Goal: Task Accomplishment & Management: Use online tool/utility

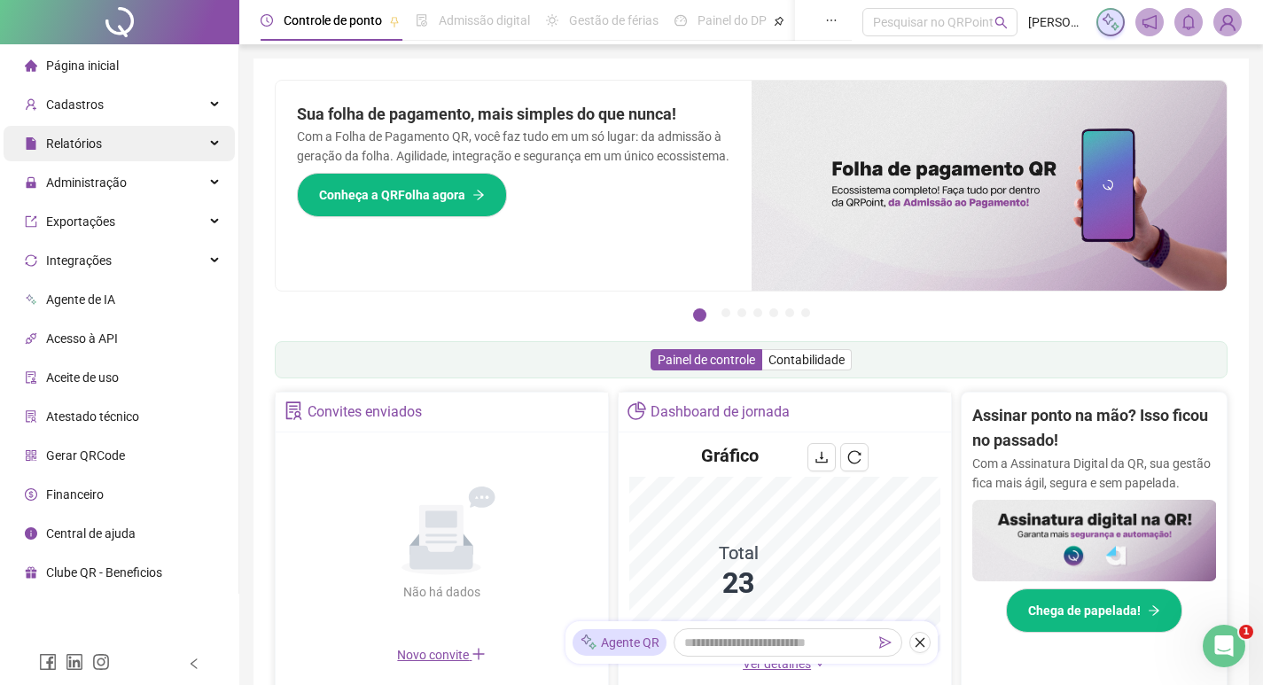
click at [115, 152] on div "Relatórios" at bounding box center [119, 143] width 231 height 35
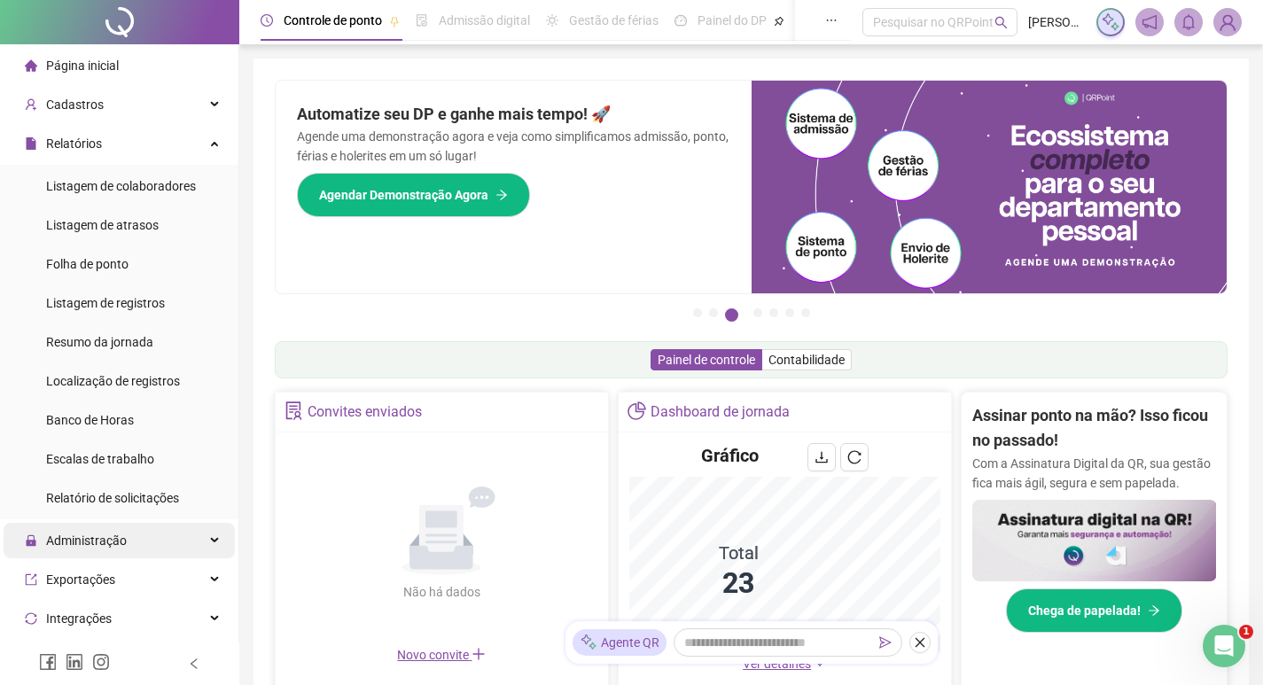
click at [160, 530] on div "Administração" at bounding box center [119, 540] width 231 height 35
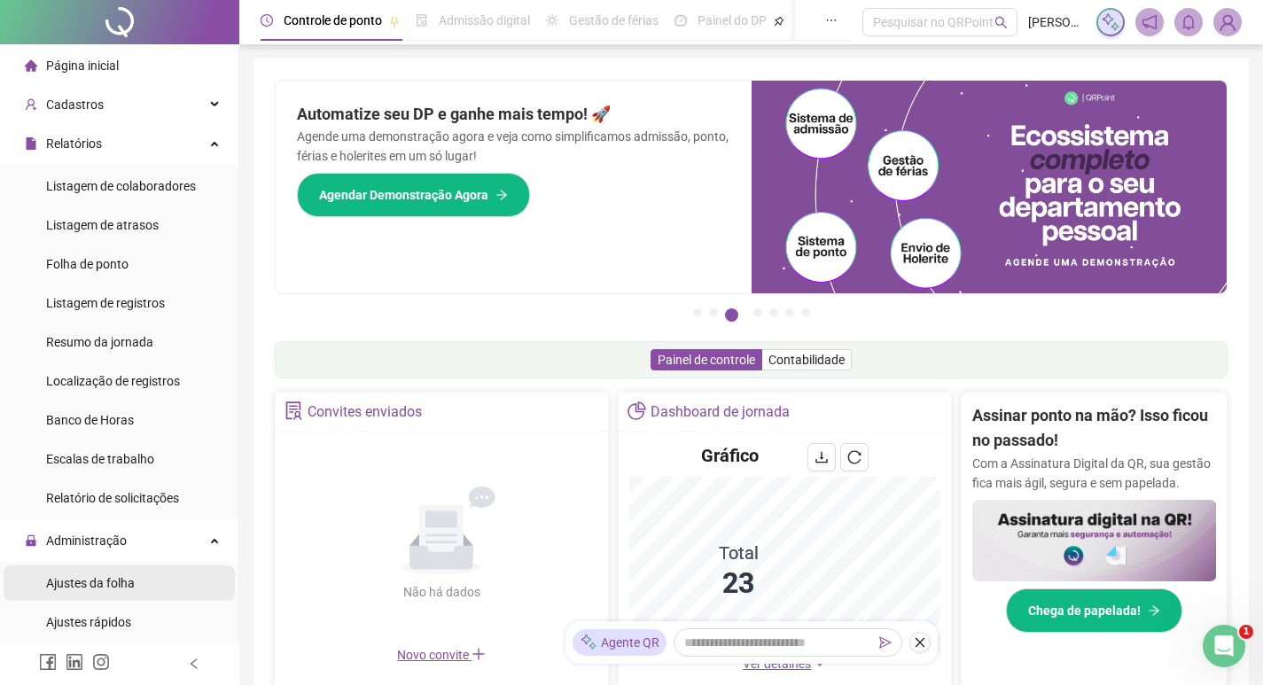
click at [137, 584] on li "Ajustes da folha" at bounding box center [119, 583] width 231 height 35
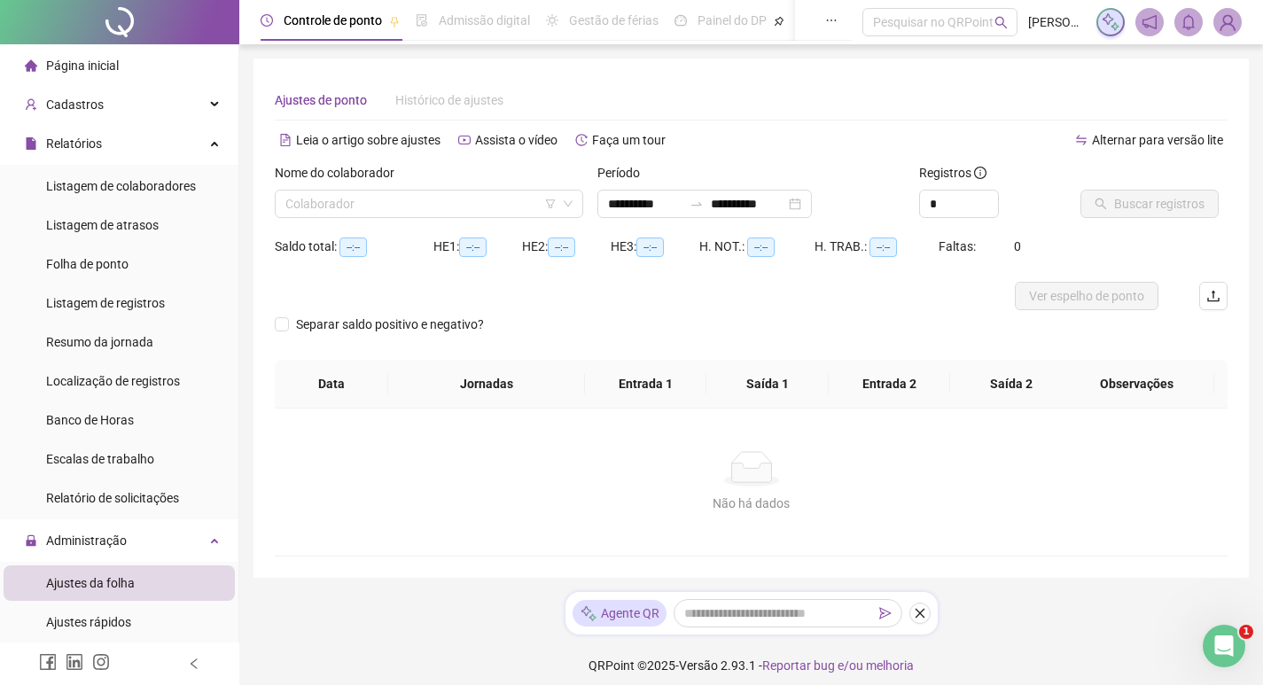
type input "**********"
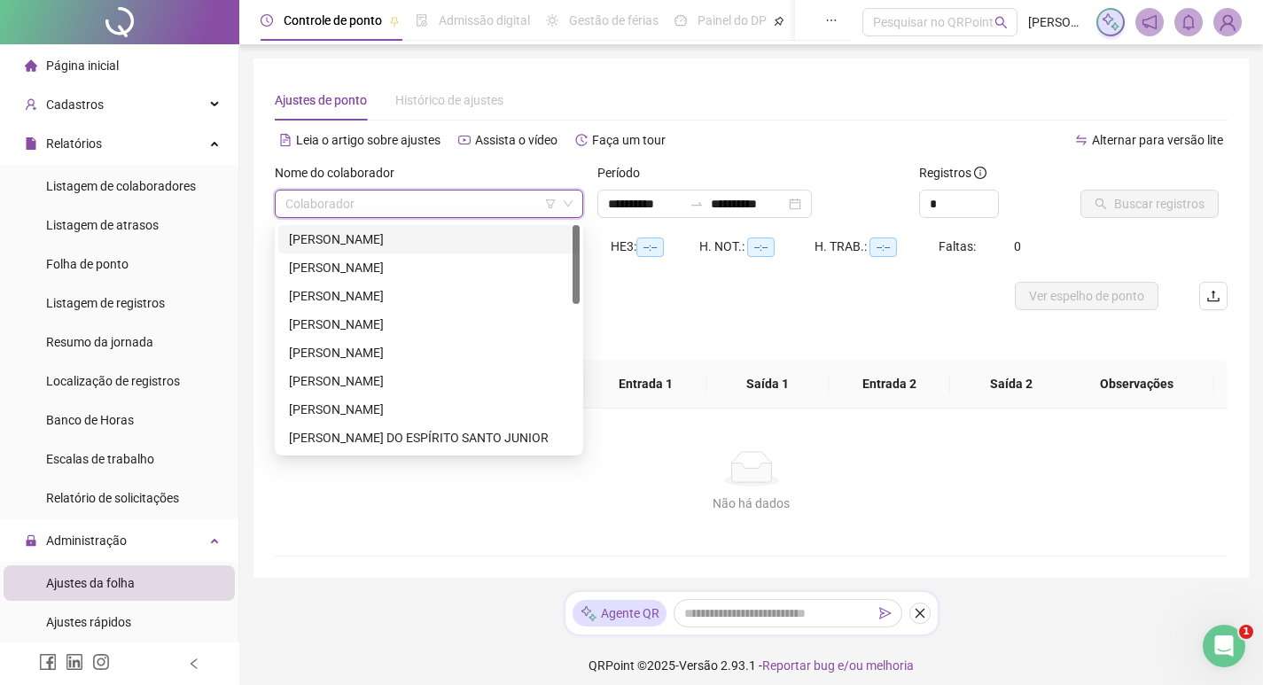
click at [392, 208] on input "search" at bounding box center [420, 204] width 271 height 27
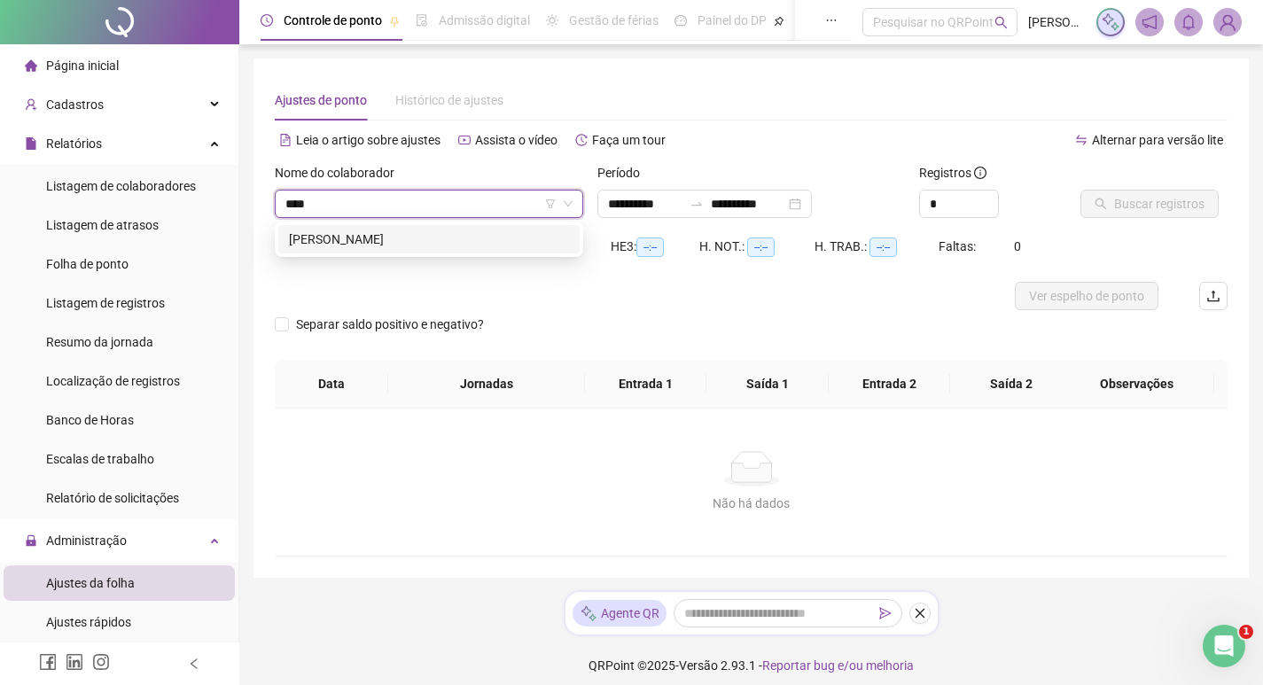
type input "*****"
click at [423, 247] on div "[PERSON_NAME]" at bounding box center [429, 240] width 280 height 20
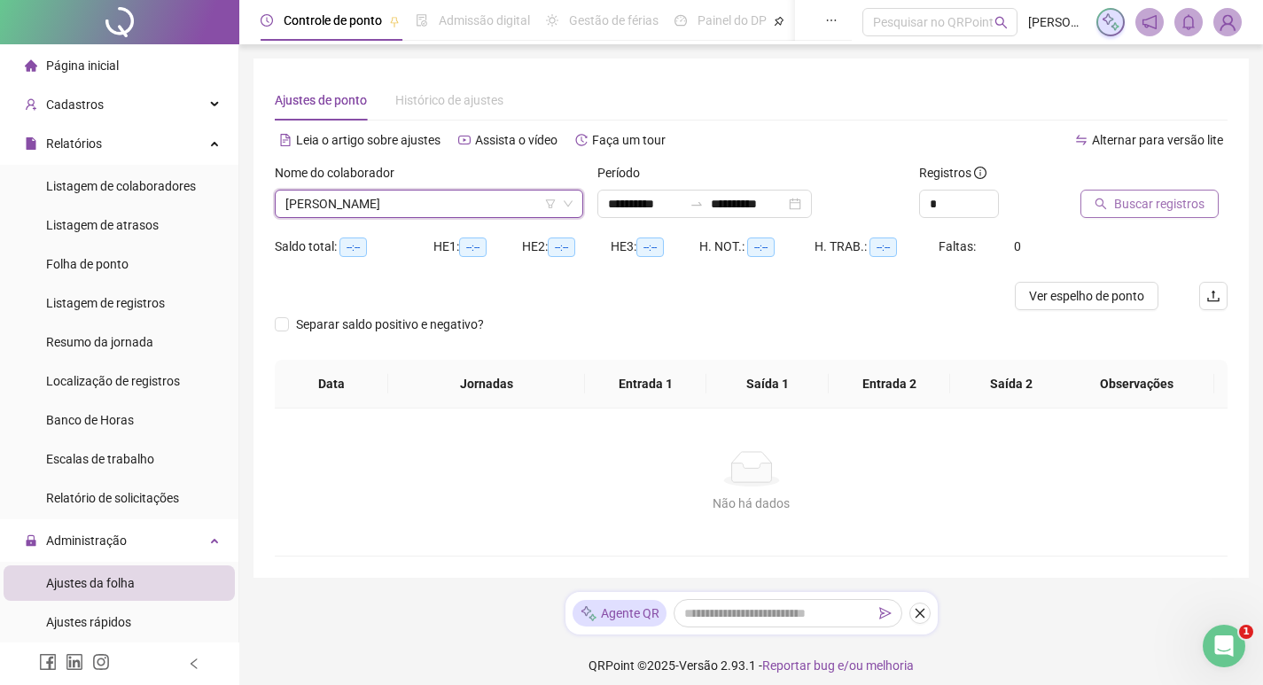
click at [1166, 202] on span "Buscar registros" at bounding box center [1159, 204] width 90 height 20
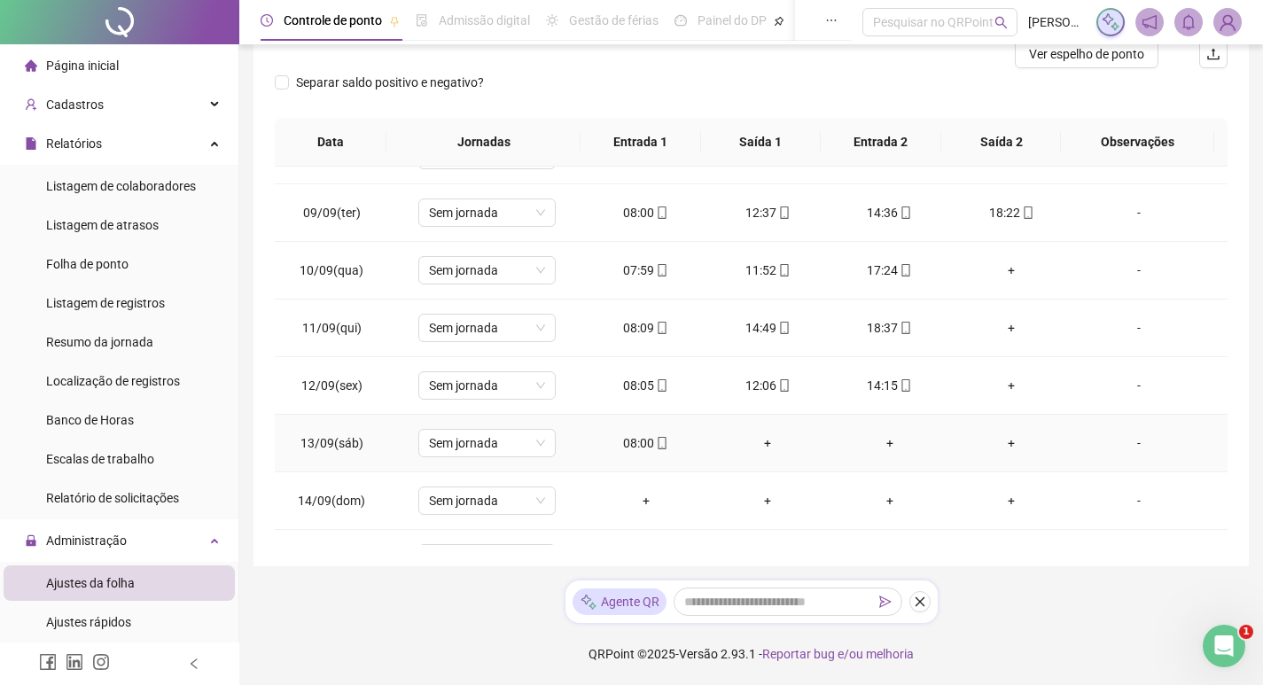
scroll to position [601, 0]
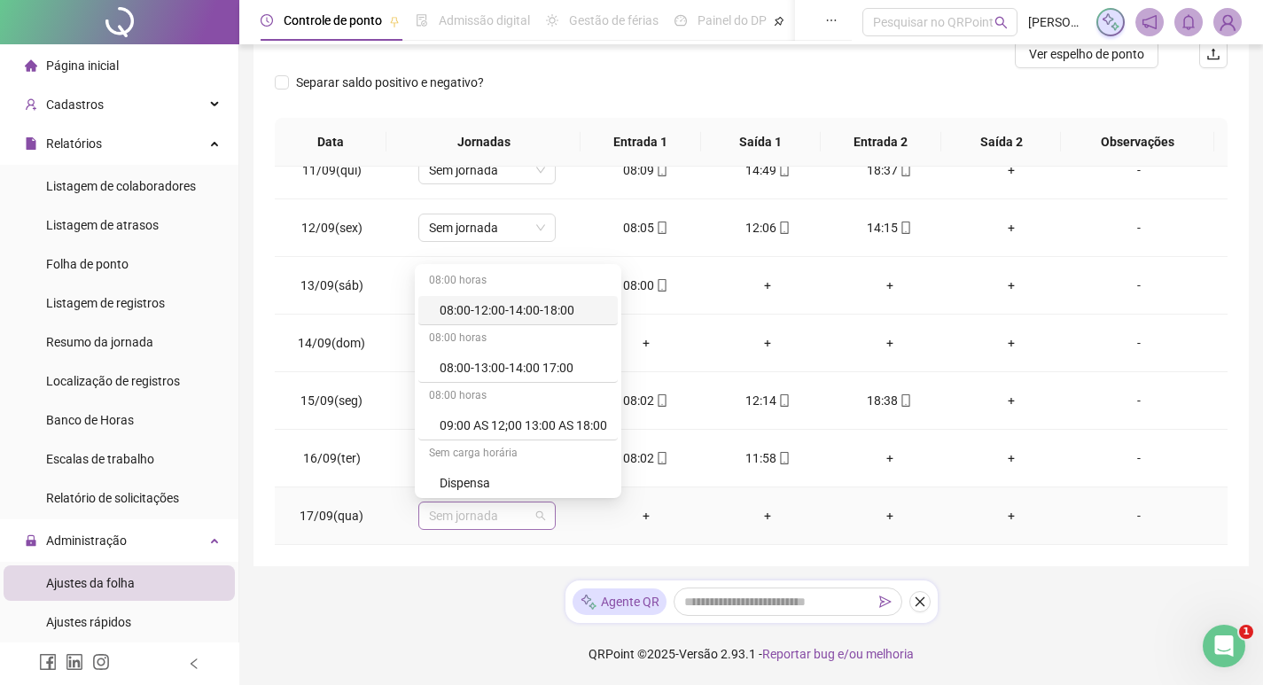
click at [532, 516] on span "Sem jornada" at bounding box center [487, 516] width 116 height 27
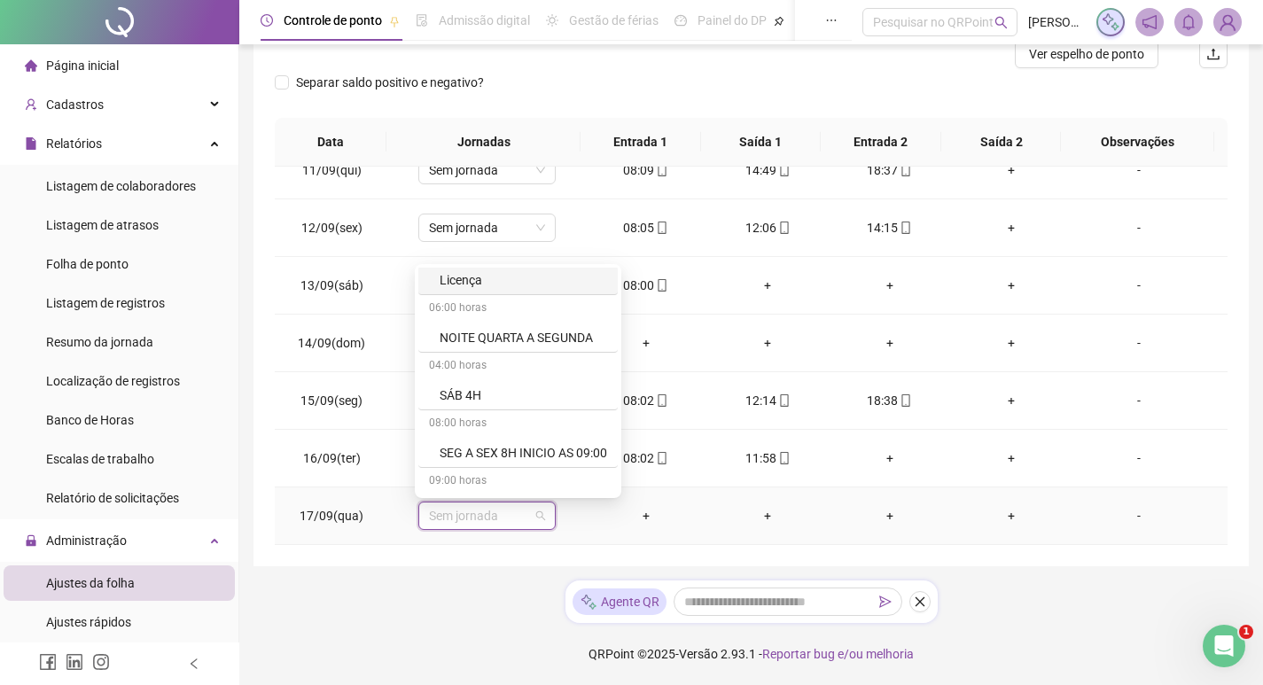
scroll to position [345, 0]
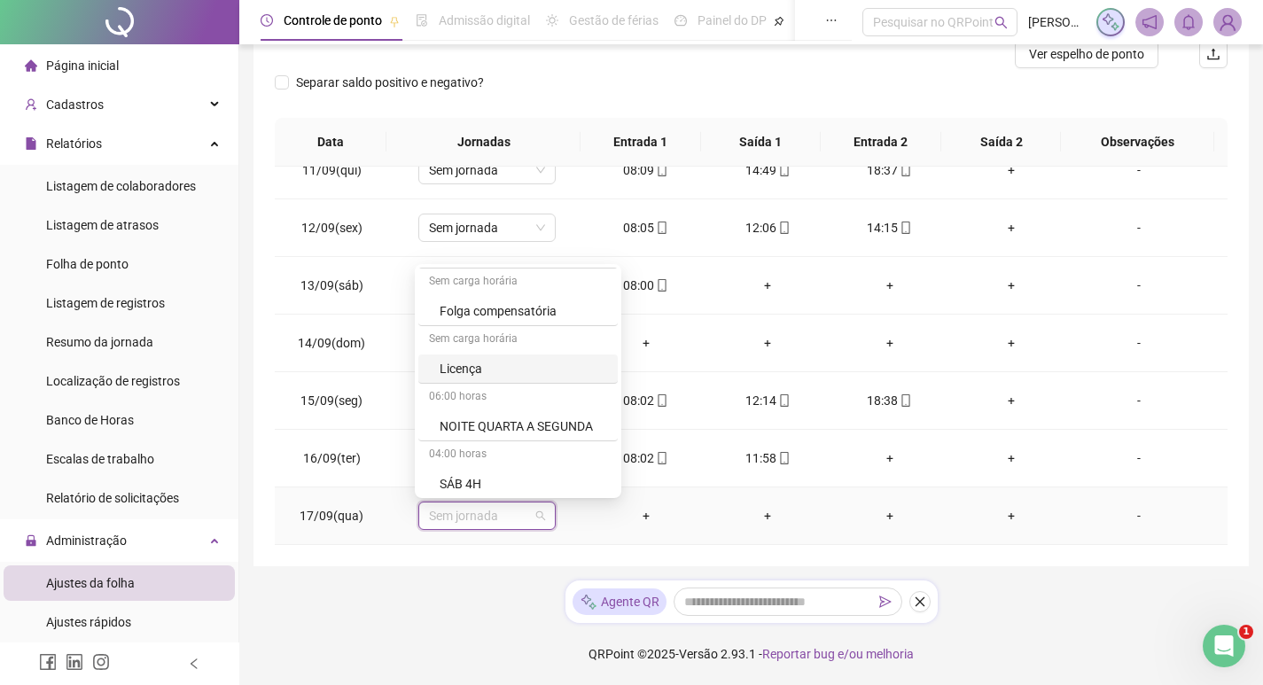
click at [476, 373] on div "Licença" at bounding box center [524, 369] width 168 height 20
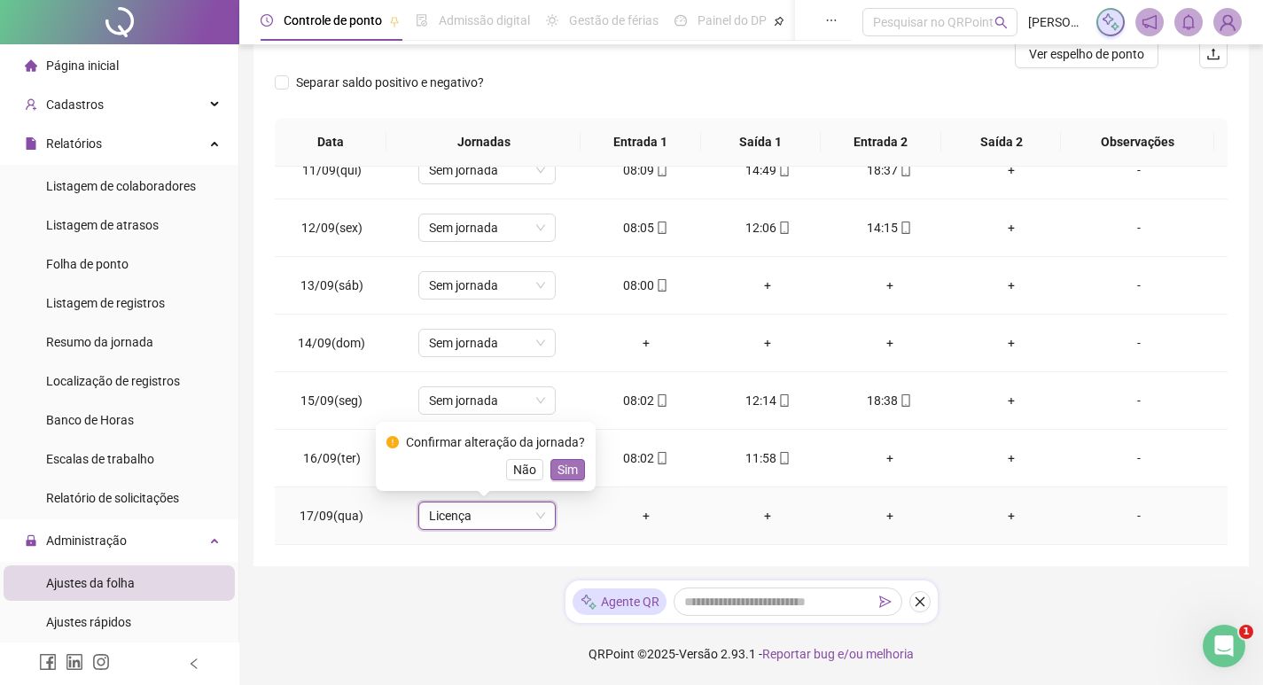
click at [562, 467] on span "Sim" at bounding box center [568, 470] width 20 height 20
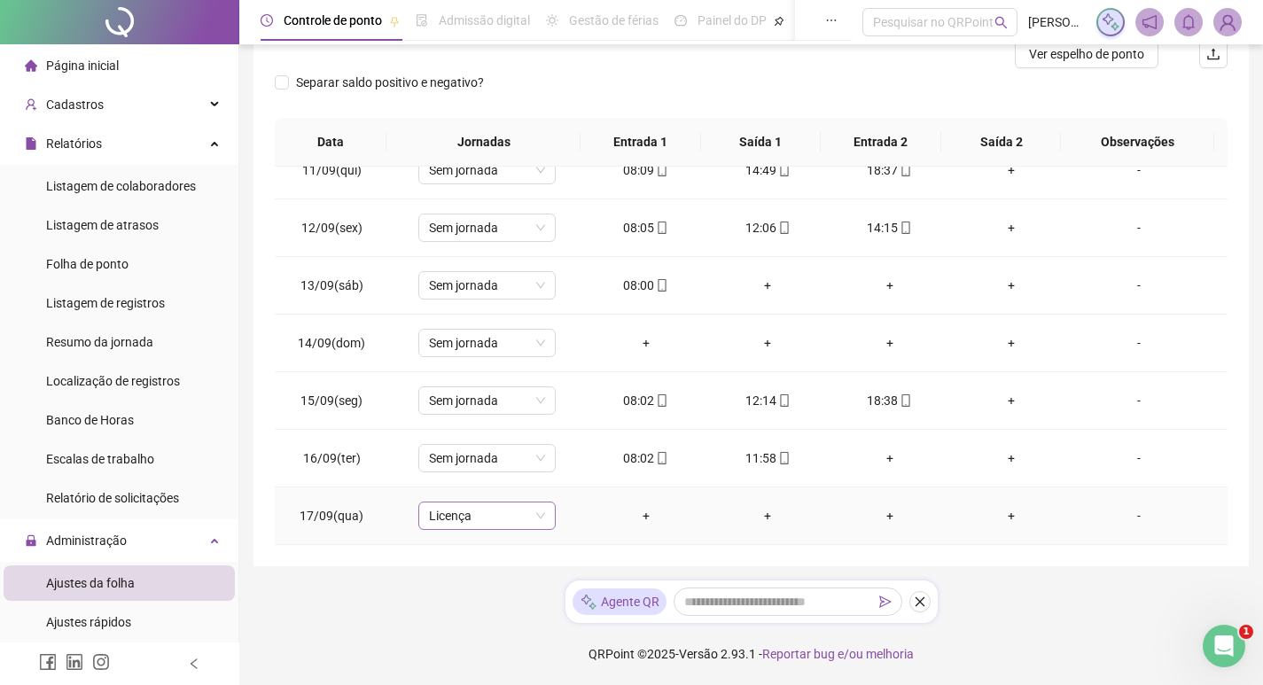
click at [530, 515] on span "Licença" at bounding box center [487, 516] width 116 height 27
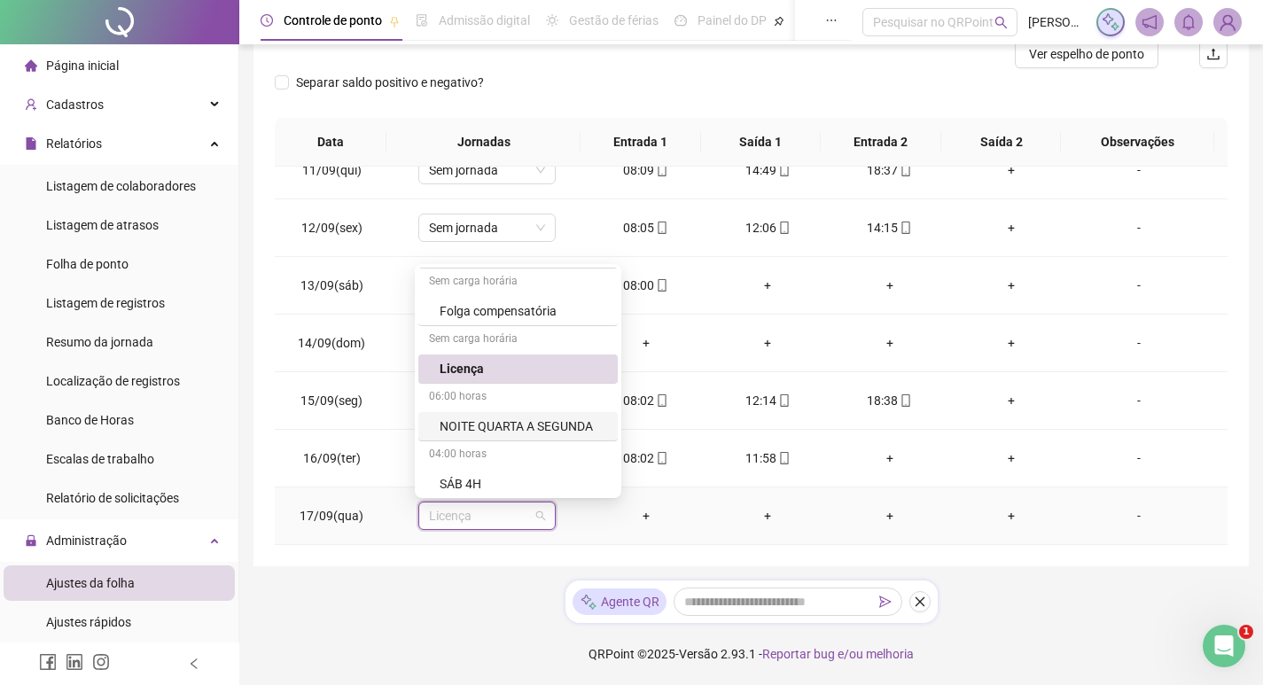
scroll to position [433, 0]
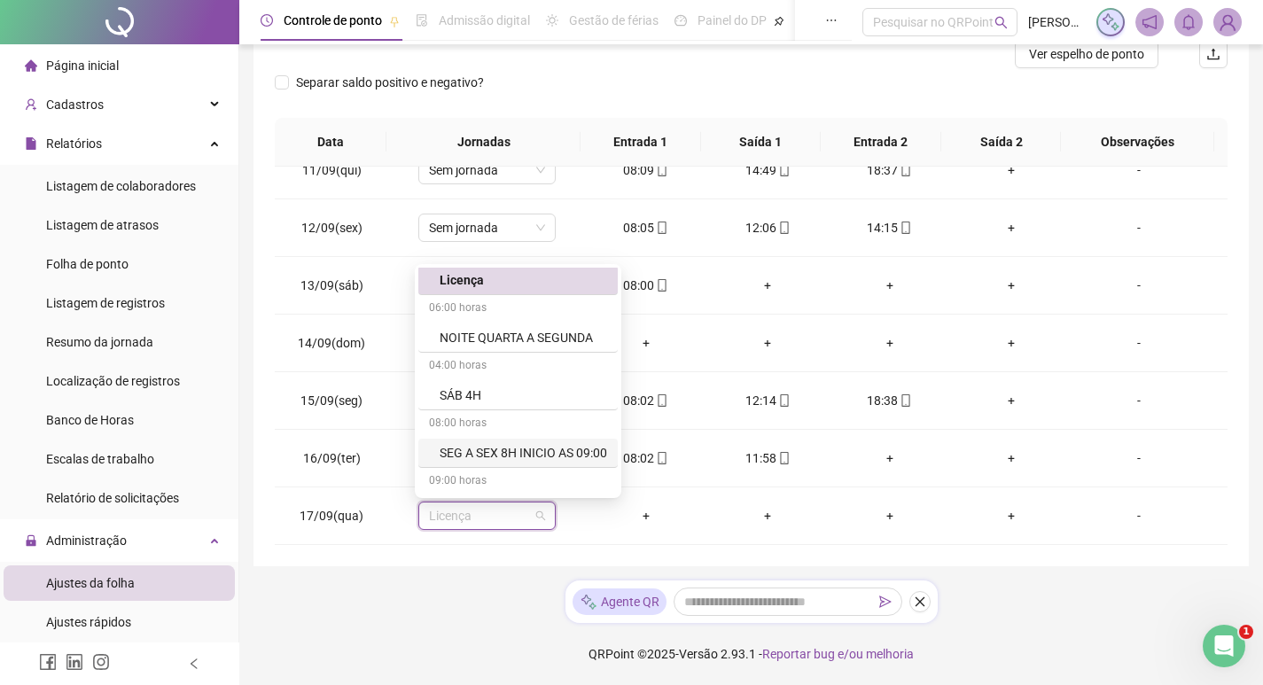
click at [477, 601] on div "**********" at bounding box center [751, 221] width 1024 height 927
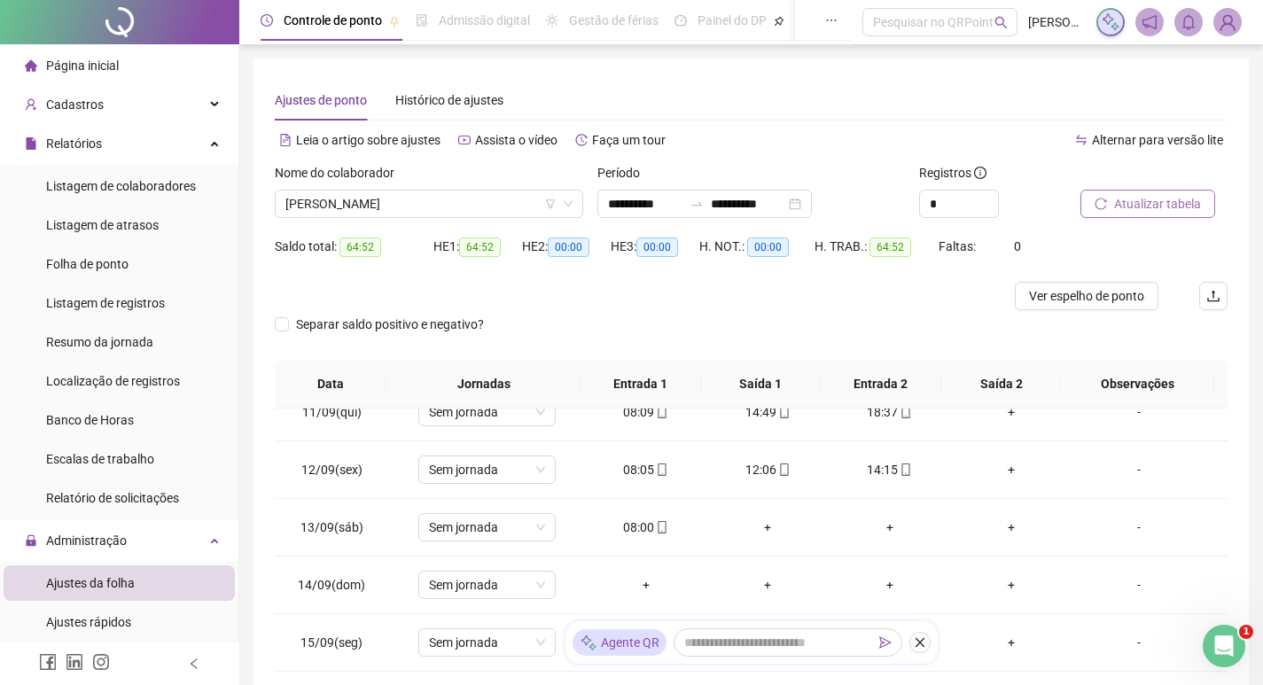
scroll to position [177, 0]
